Goal: Information Seeking & Learning: Learn about a topic

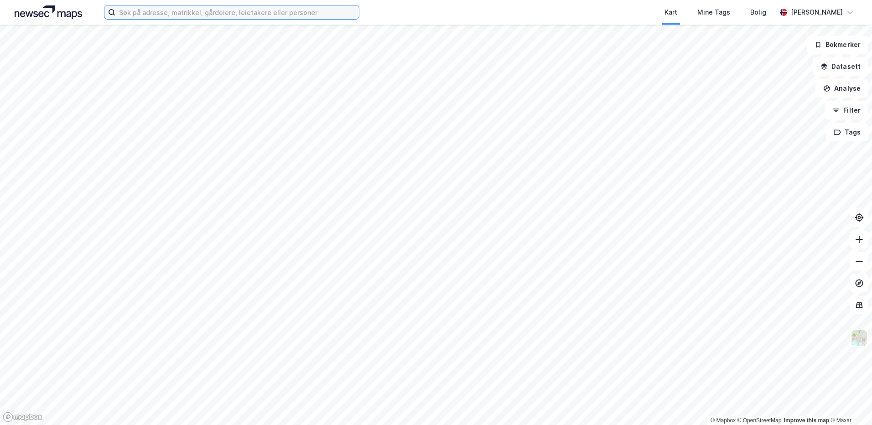
click at [217, 14] on input at bounding box center [236, 12] width 243 height 14
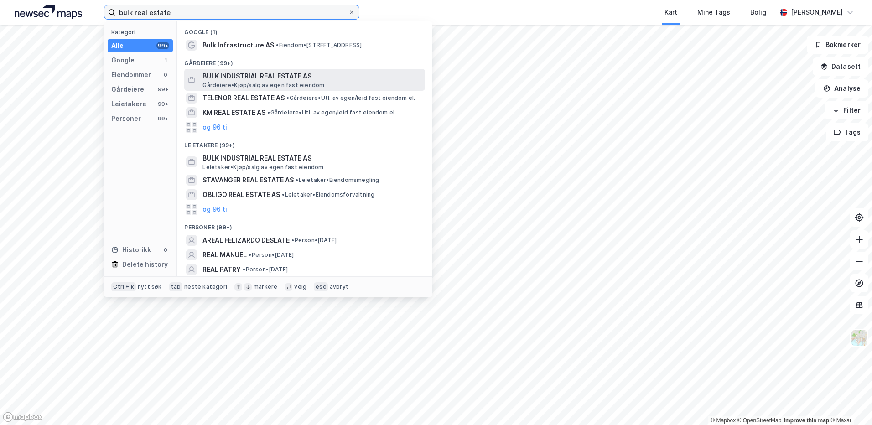
type input "bulk real estate"
